Goal: Information Seeking & Learning: Learn about a topic

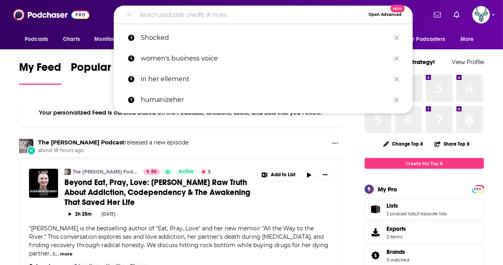
click at [153, 16] on input "Search podcasts, credits, & more..." at bounding box center [250, 14] width 229 height 13
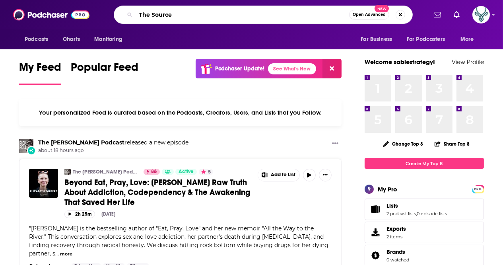
type input "The Source"
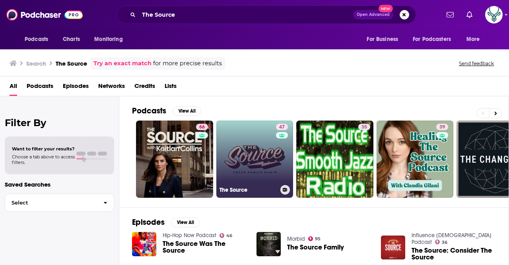
click at [244, 144] on link "47 The Source" at bounding box center [254, 158] width 77 height 77
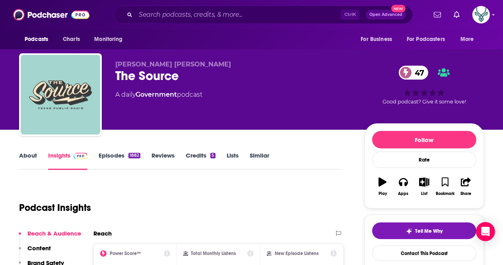
scroll to position [53, 0]
